Goal: Information Seeking & Learning: Learn about a topic

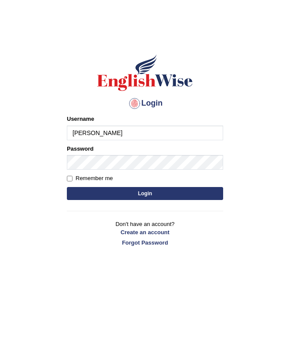
type input "jaspinder"
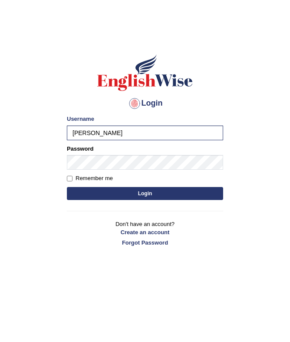
click at [85, 191] on button "Login" at bounding box center [145, 193] width 156 height 13
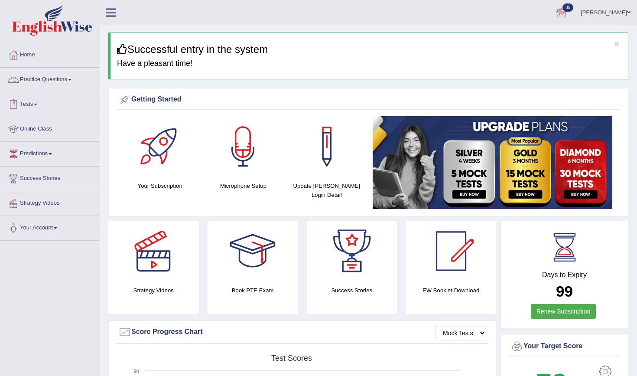
click at [64, 78] on link "Practice Questions" at bounding box center [49, 79] width 99 height 22
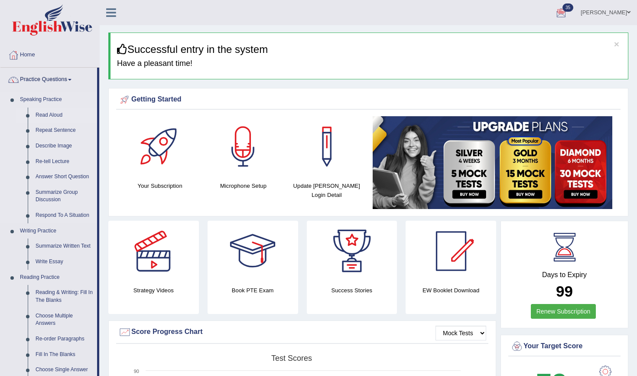
click at [53, 116] on link "Read Aloud" at bounding box center [64, 116] width 65 height 16
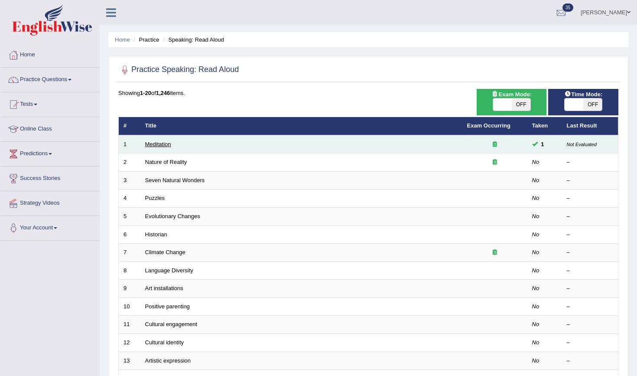
click at [154, 142] on link "Meditation" at bounding box center [158, 144] width 26 height 7
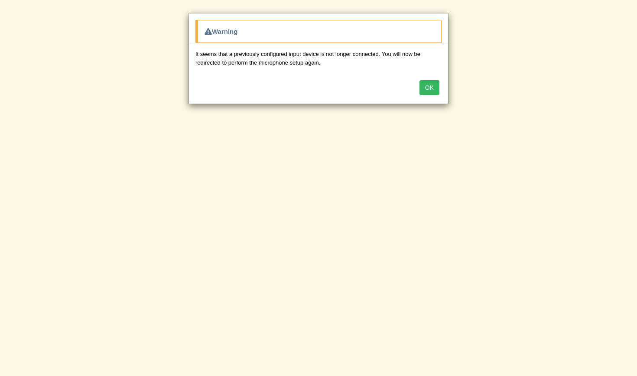
click at [436, 91] on button "OK" at bounding box center [430, 87] width 20 height 15
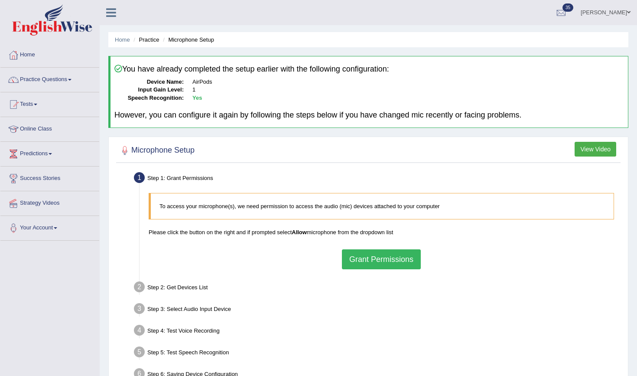
click at [381, 260] on button "Grant Permissions" at bounding box center [381, 259] width 79 height 20
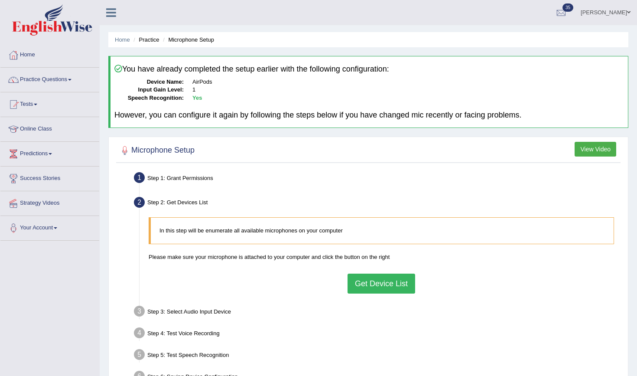
click at [363, 287] on button "Get Device List" at bounding box center [382, 284] width 68 height 20
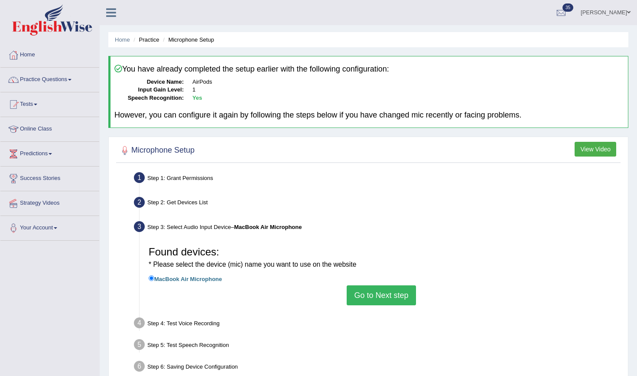
click at [350, 285] on button "Go to Next step" at bounding box center [381, 295] width 69 height 20
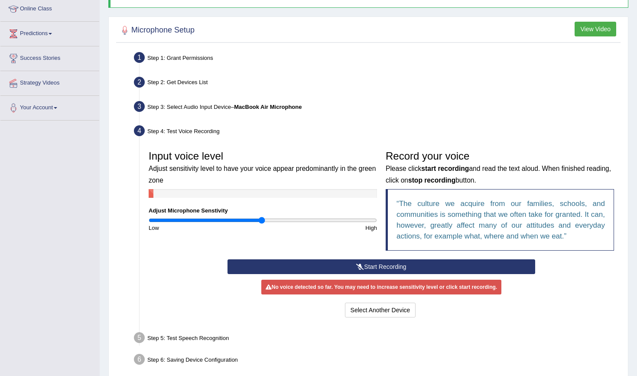
scroll to position [122, 0]
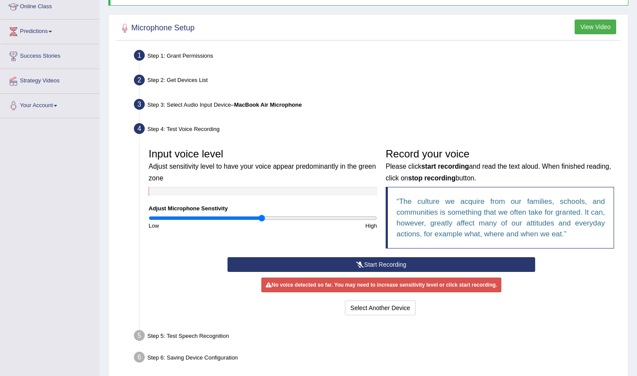
click at [371, 261] on button "Start Recording" at bounding box center [381, 264] width 307 height 15
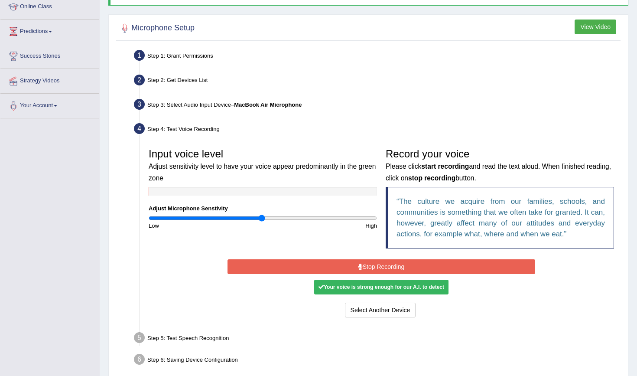
click at [356, 267] on button "Stop Recording" at bounding box center [381, 266] width 307 height 15
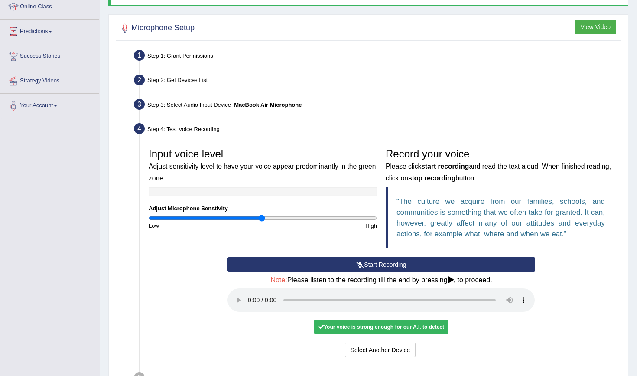
click at [248, 293] on audio at bounding box center [381, 299] width 307 height 23
click at [387, 342] on button "Voice is ok. Go to Next step" at bounding box center [418, 349] width 86 height 15
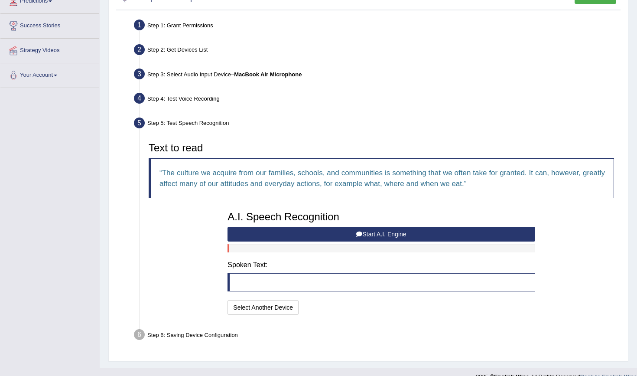
scroll to position [153, 0]
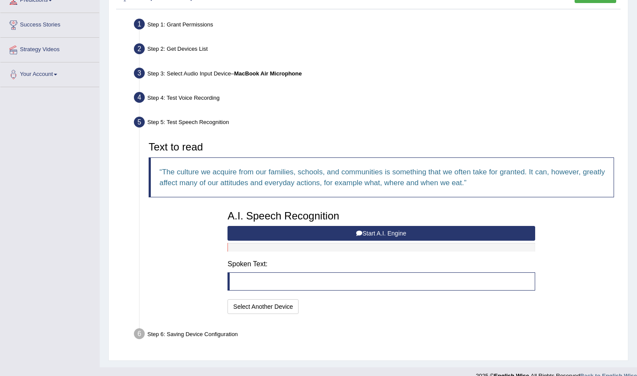
click at [319, 231] on button "Start A.I. Engine" at bounding box center [381, 233] width 307 height 15
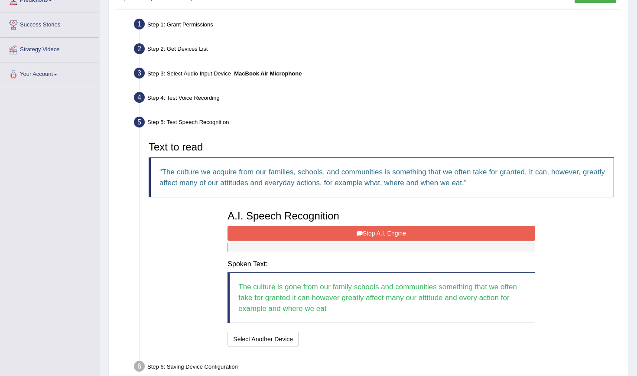
click at [320, 228] on button "Stop A.I. Engine" at bounding box center [381, 233] width 307 height 15
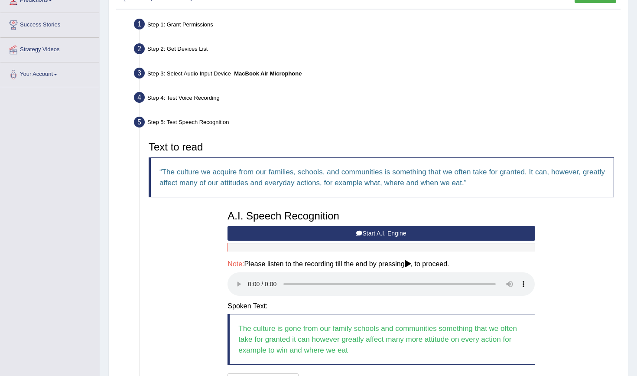
click at [251, 278] on audio at bounding box center [381, 283] width 307 height 23
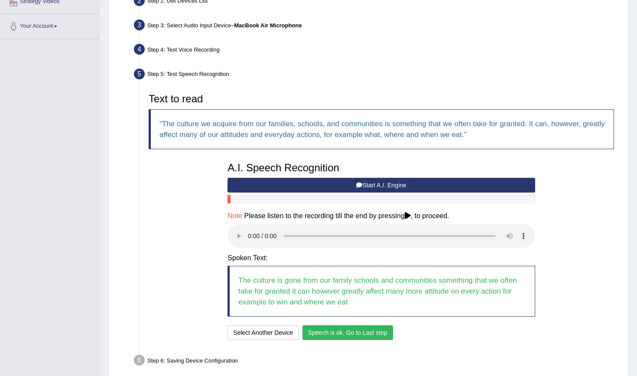
scroll to position [202, 0]
click at [327, 325] on button "Speech is ok. Go to Last step" at bounding box center [348, 332] width 91 height 15
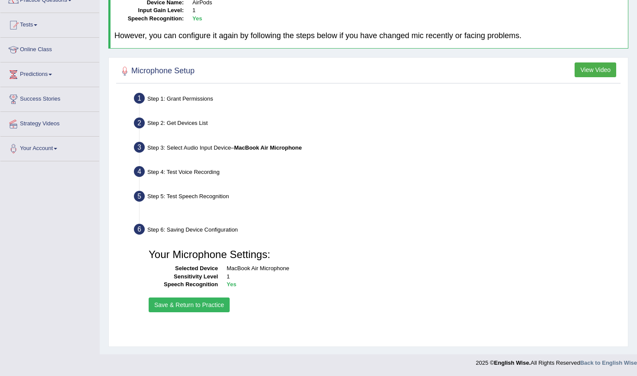
scroll to position [79, 0]
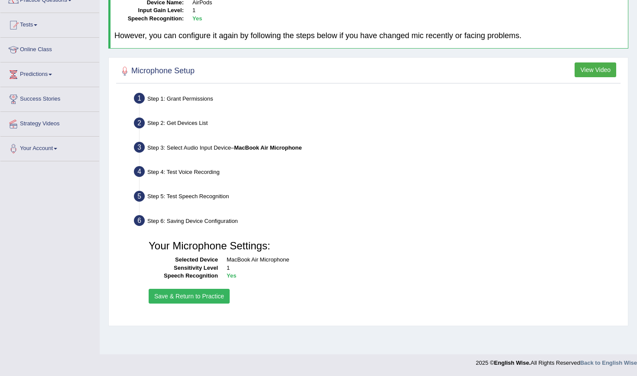
click at [223, 294] on button "Save & Return to Practice" at bounding box center [189, 296] width 81 height 15
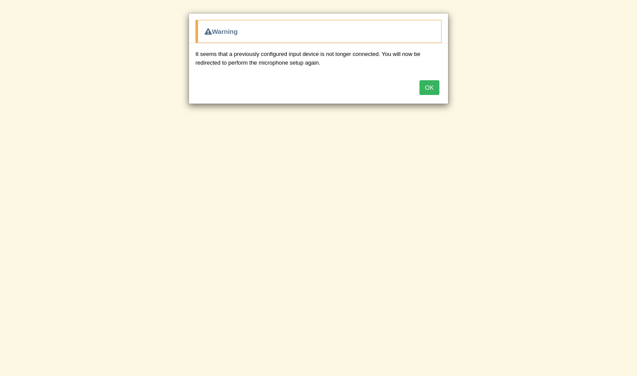
click at [430, 84] on button "OK" at bounding box center [430, 87] width 20 height 15
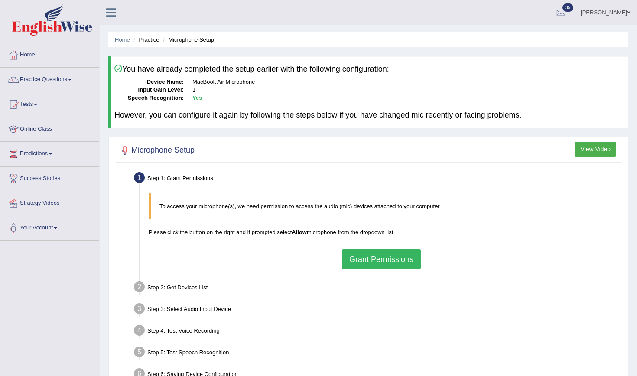
click at [394, 266] on button "Grant Permissions" at bounding box center [381, 259] width 79 height 20
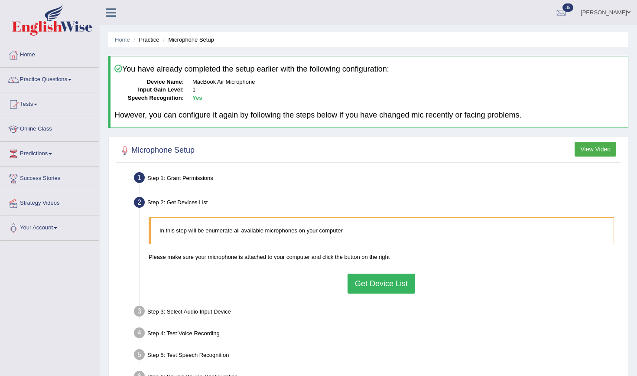
click at [394, 280] on button "Get Device List" at bounding box center [382, 284] width 68 height 20
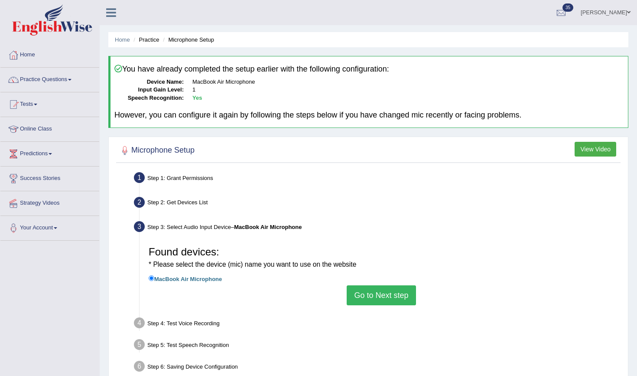
click at [394, 290] on button "Go to Next step" at bounding box center [381, 295] width 69 height 20
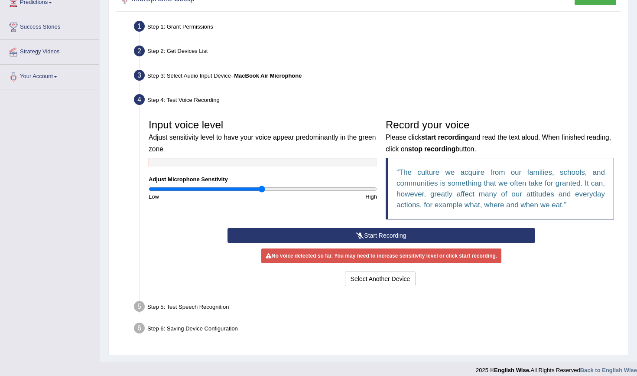
scroll to position [157, 0]
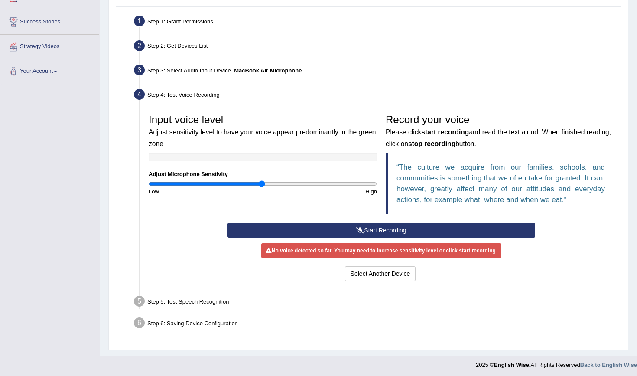
click at [395, 228] on button "Start Recording" at bounding box center [381, 230] width 307 height 15
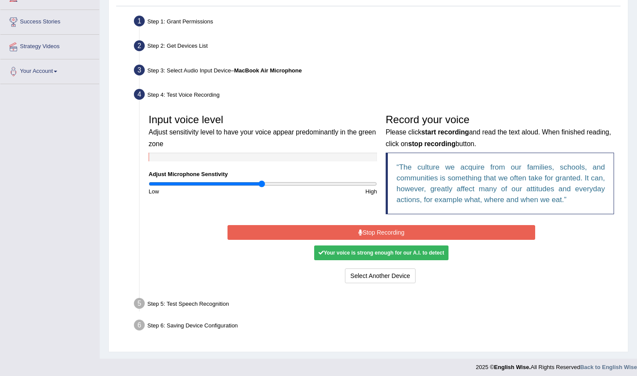
click at [395, 228] on button "Stop Recording" at bounding box center [381, 232] width 307 height 15
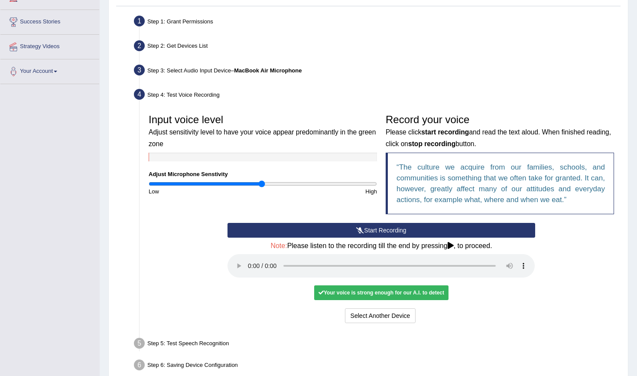
click at [246, 258] on audio at bounding box center [381, 265] width 307 height 23
click at [249, 259] on audio at bounding box center [381, 265] width 307 height 23
click at [421, 308] on button "Voice is ok. Go to Next step" at bounding box center [418, 315] width 86 height 15
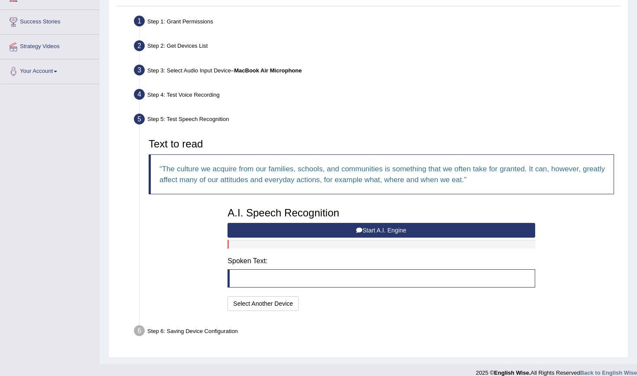
click at [329, 226] on button "Start A.I. Engine" at bounding box center [381, 230] width 307 height 15
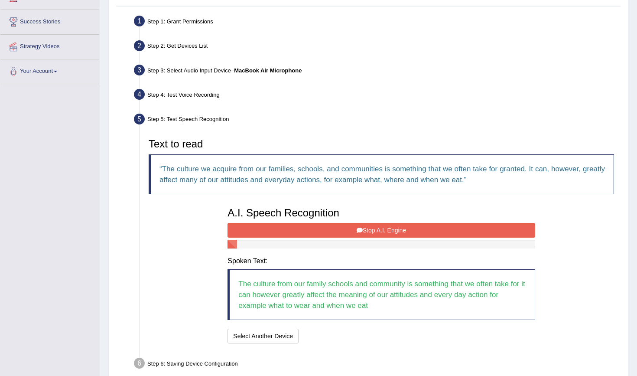
click at [375, 235] on button "Stop A.I. Engine" at bounding box center [381, 230] width 307 height 15
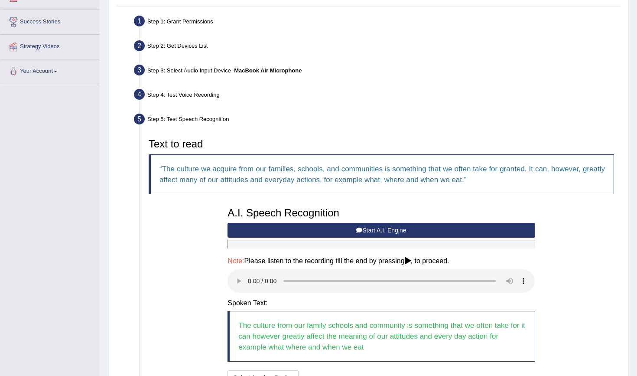
click at [248, 274] on audio at bounding box center [381, 280] width 307 height 23
click at [344, 370] on button "Speech is ok. Go to Last step" at bounding box center [348, 377] width 91 height 15
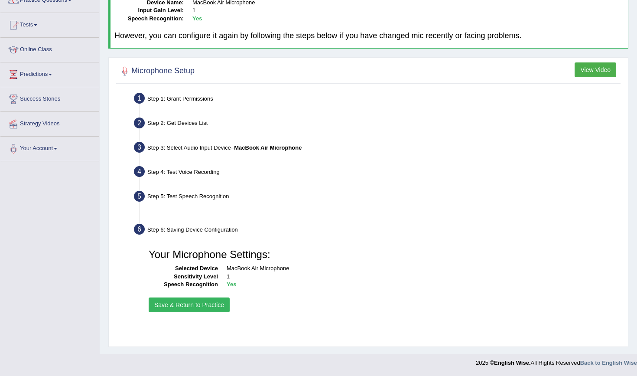
scroll to position [79, 0]
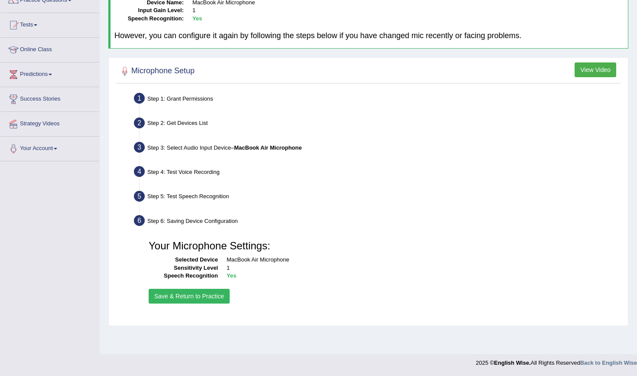
click at [220, 290] on button "Save & Return to Practice" at bounding box center [189, 296] width 81 height 15
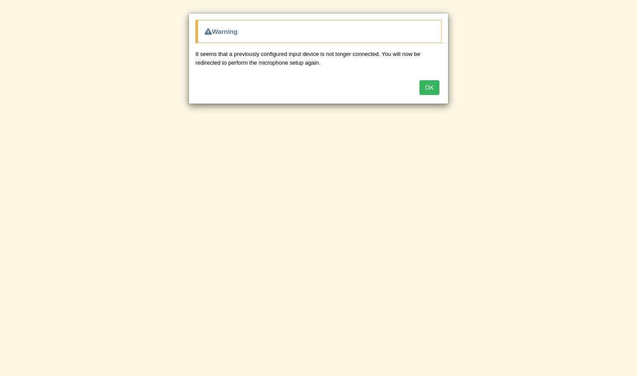
click at [431, 88] on button "OK" at bounding box center [430, 87] width 20 height 15
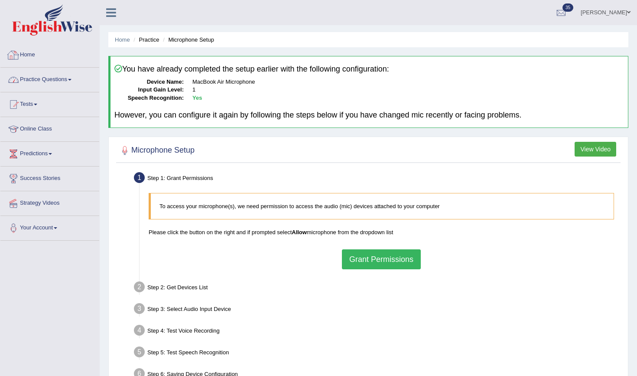
click at [67, 79] on link "Practice Questions" at bounding box center [49, 79] width 99 height 22
